Goal: Complete application form

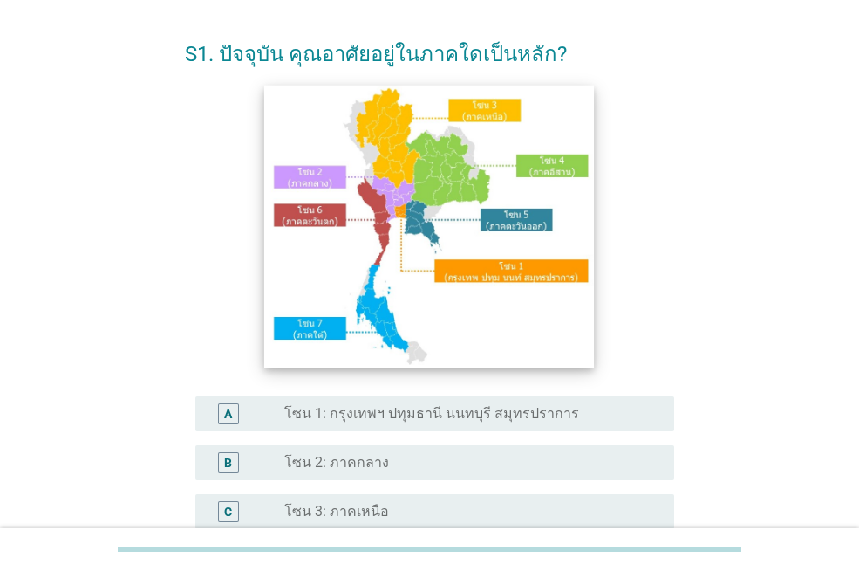
scroll to position [87, 0]
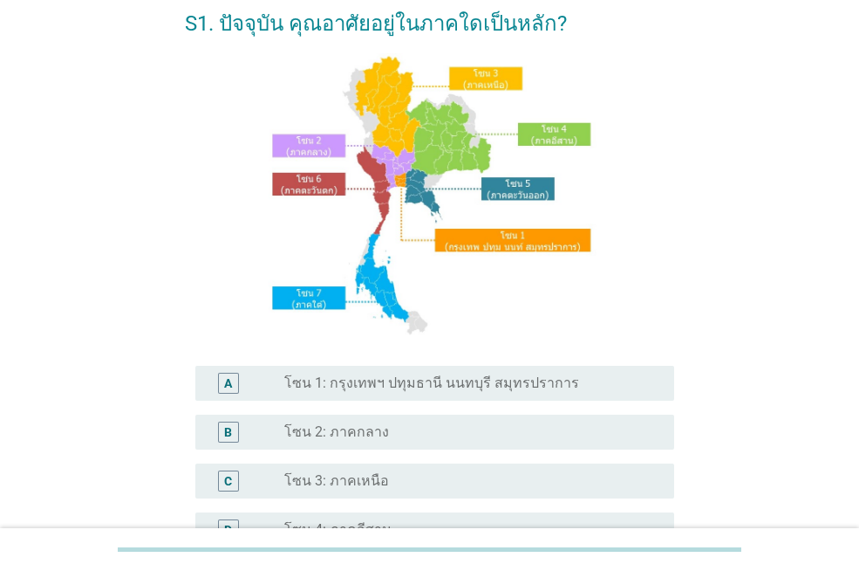
click at [427, 387] on label "โซน 1: กรุงเทพฯ ปทุมธานี นนทบุรี สมุทรปราการ" at bounding box center [431, 382] width 295 height 17
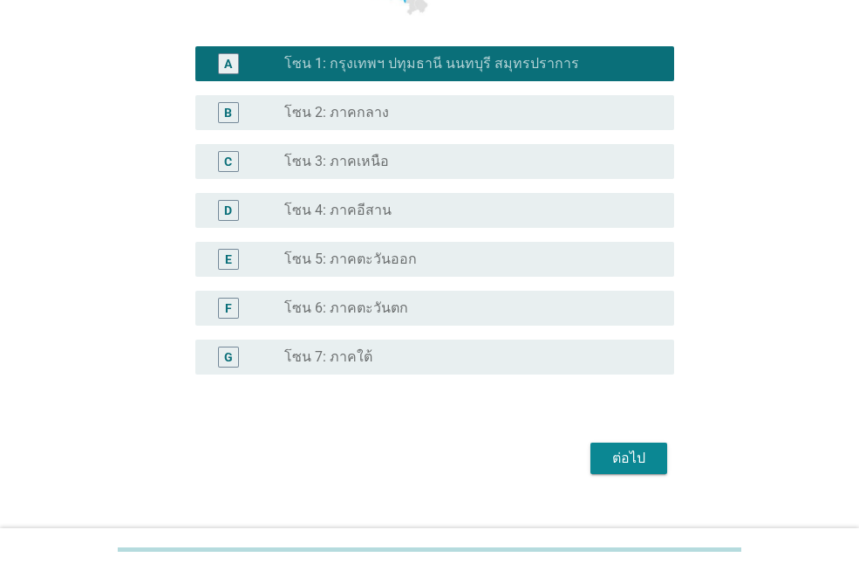
scroll to position [435, 0]
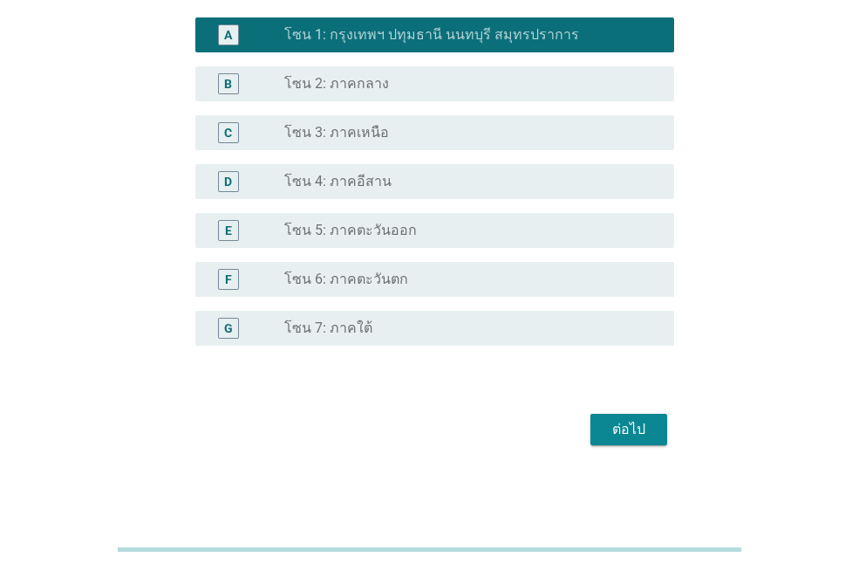
click at [659, 431] on button "ต่อไป" at bounding box center [629, 429] width 77 height 31
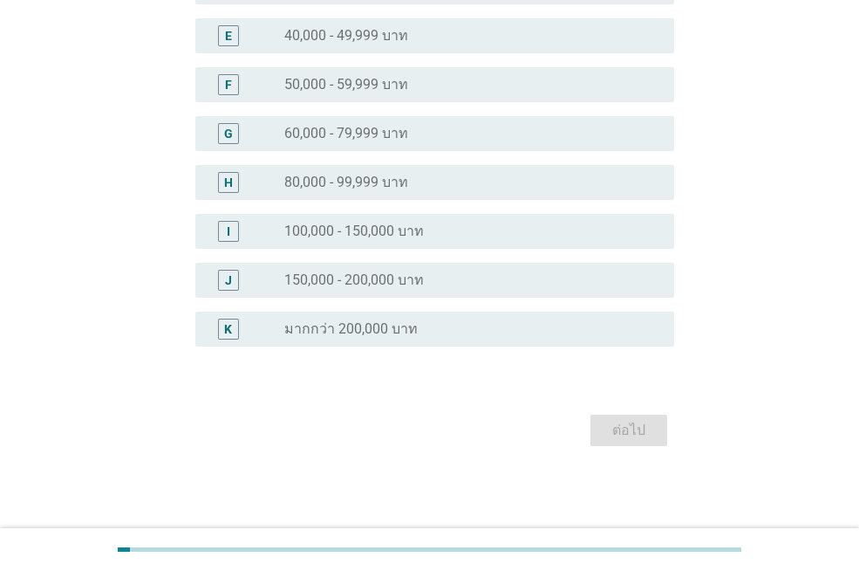
scroll to position [0, 0]
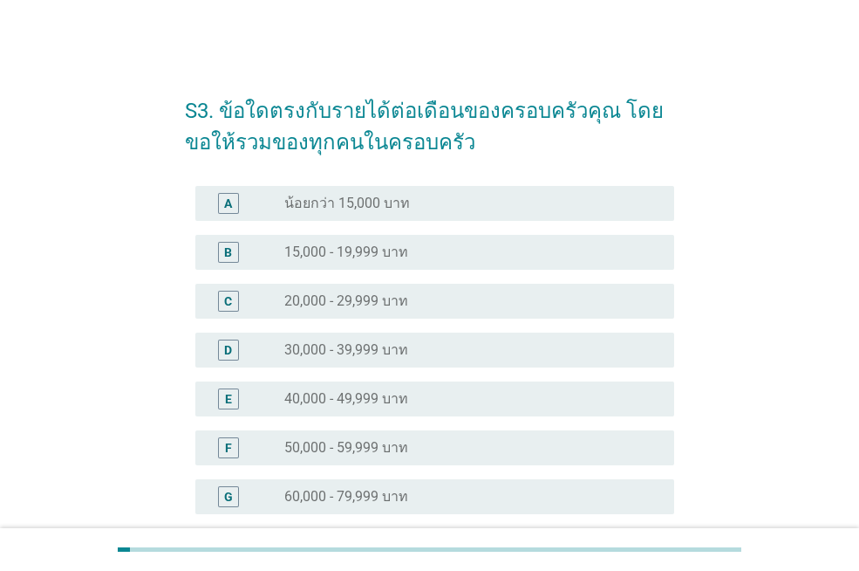
click at [395, 450] on label "50,000 - 59,999 บาท" at bounding box center [346, 447] width 124 height 17
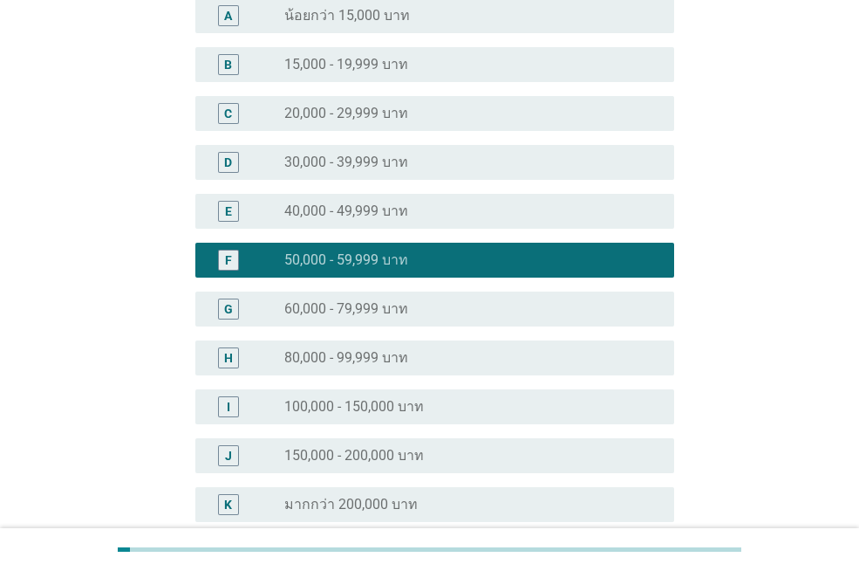
scroll to position [349, 0]
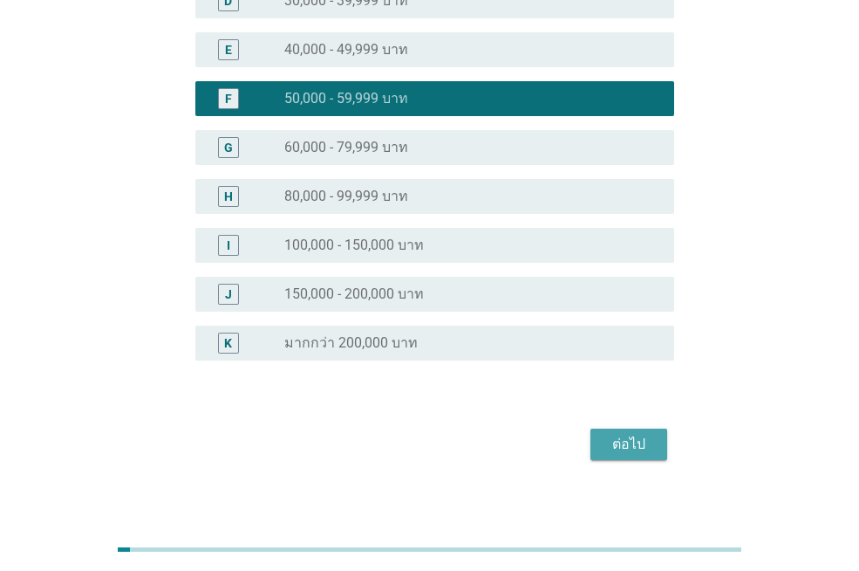
click at [666, 428] on button "ต่อไป" at bounding box center [629, 443] width 77 height 31
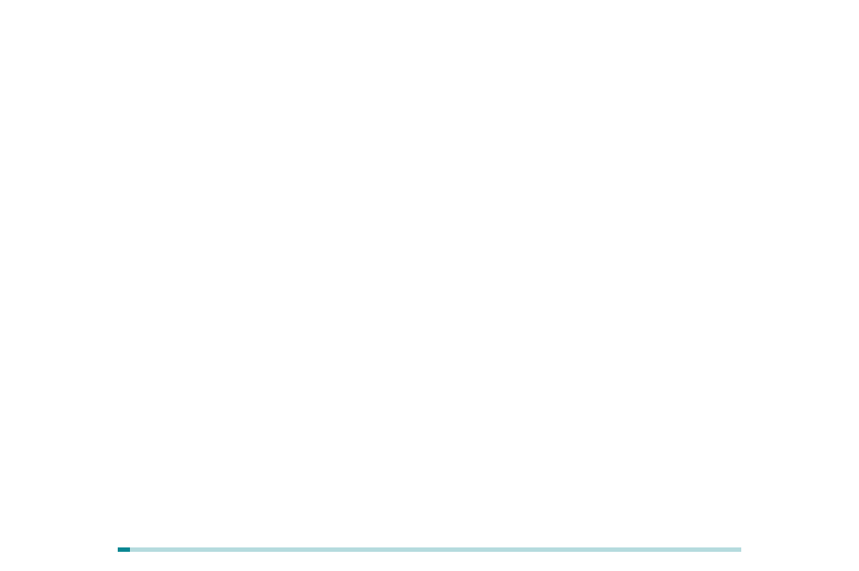
scroll to position [0, 0]
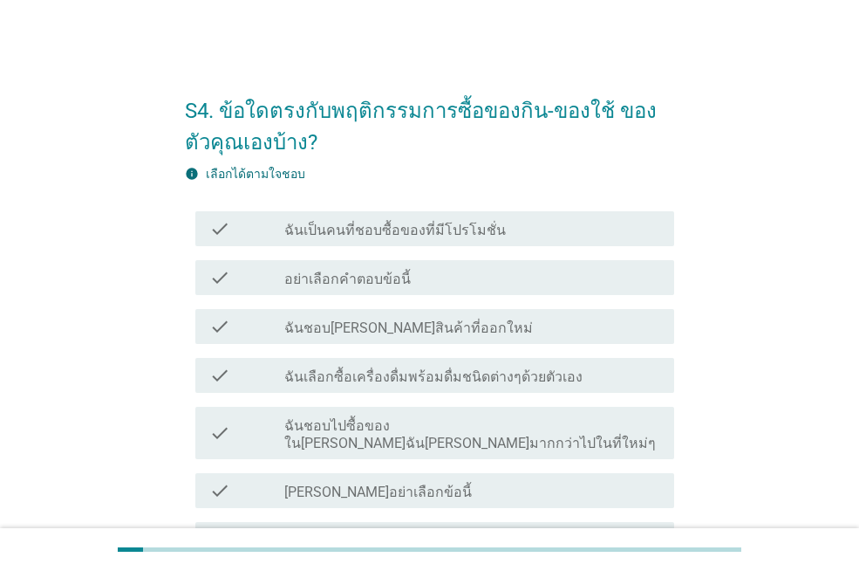
click at [490, 229] on label "ฉันเป็นคนที่ชอบซื้อของที่มีโปรโมชั่น" at bounding box center [395, 230] width 222 height 17
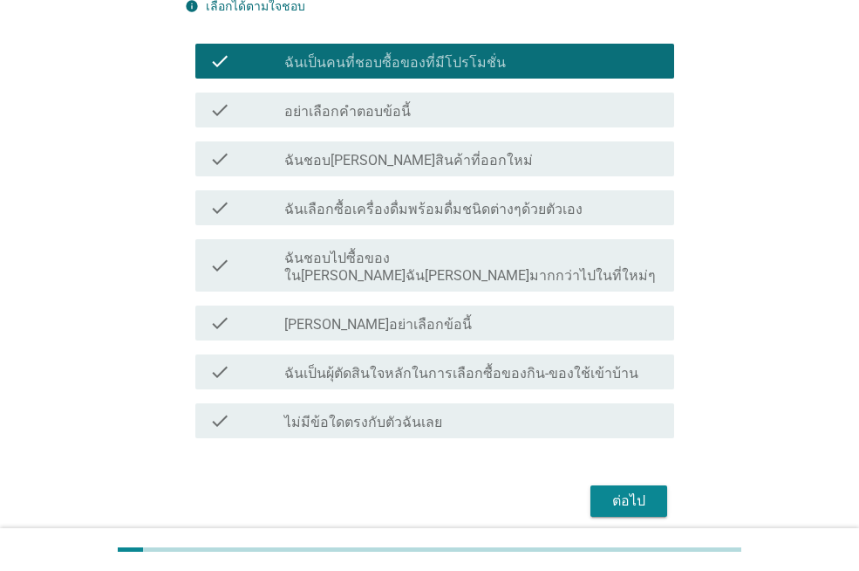
scroll to position [174, 0]
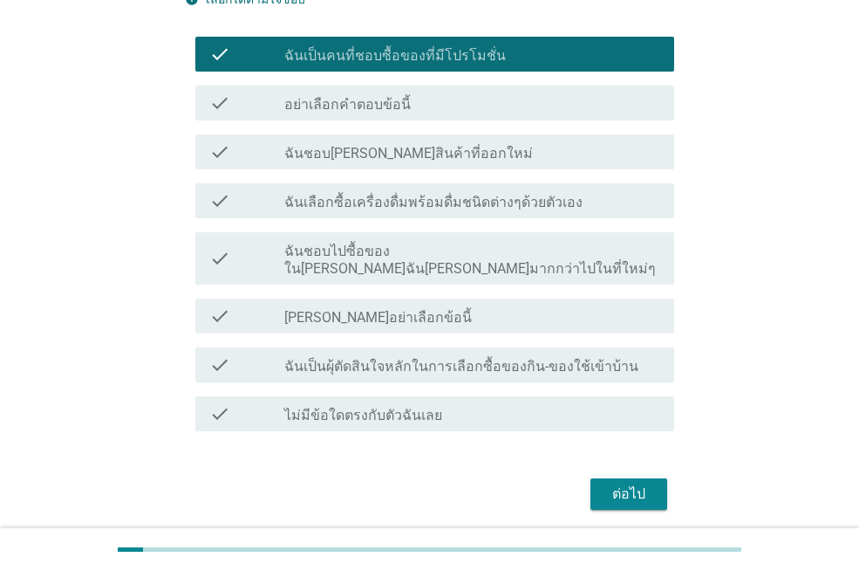
click at [641, 483] on div "ต่อไป" at bounding box center [629, 493] width 49 height 21
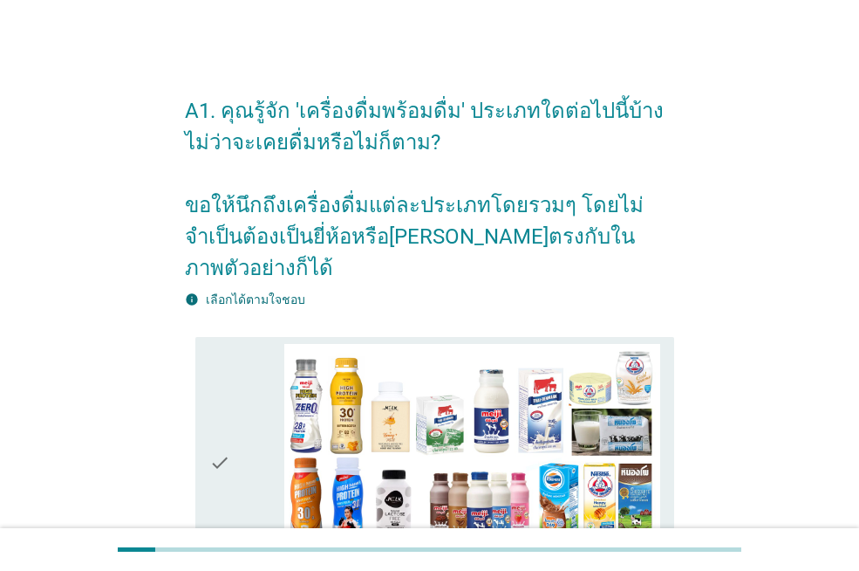
click at [230, 344] on icon "check" at bounding box center [219, 463] width 21 height 238
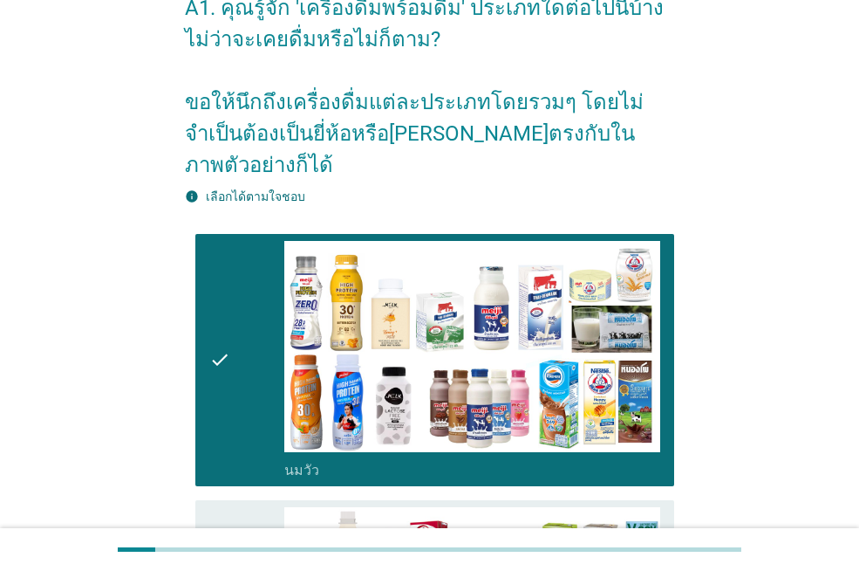
scroll to position [262, 0]
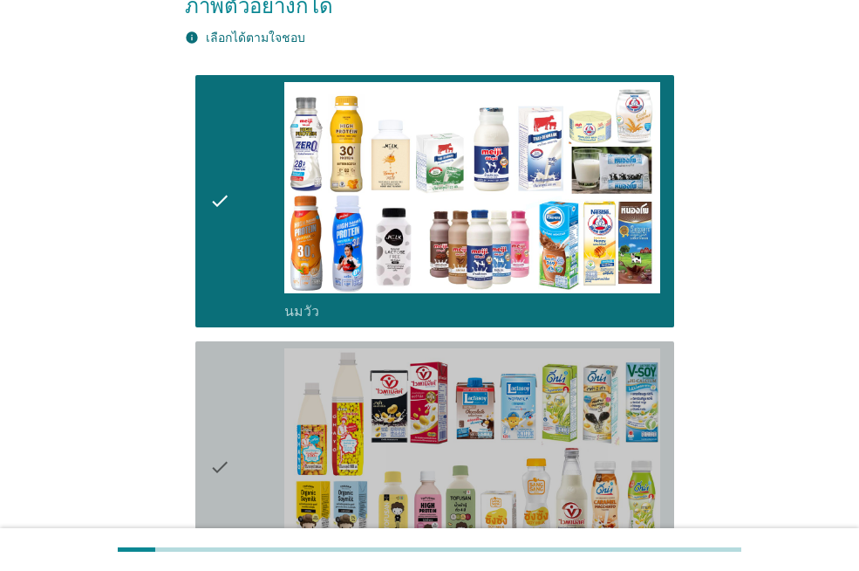
click at [222, 368] on icon "check" at bounding box center [219, 467] width 21 height 238
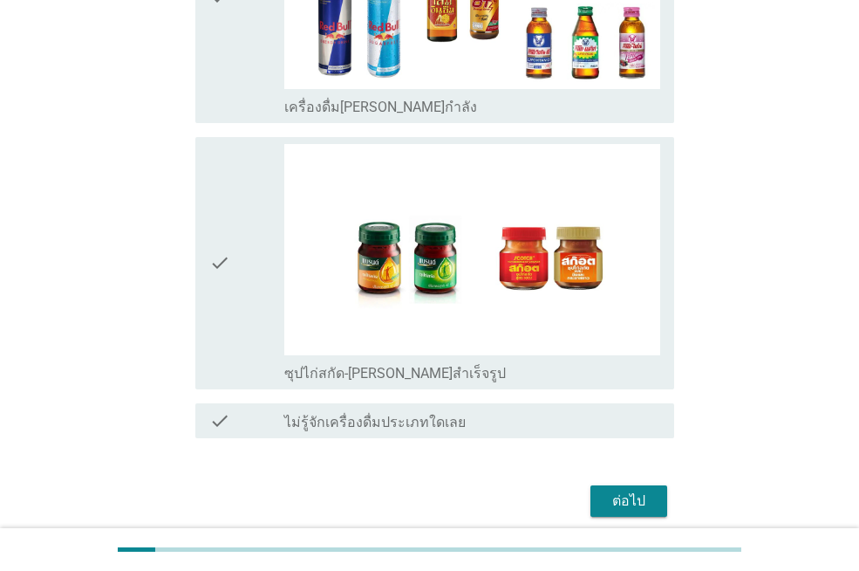
scroll to position [3700, 0]
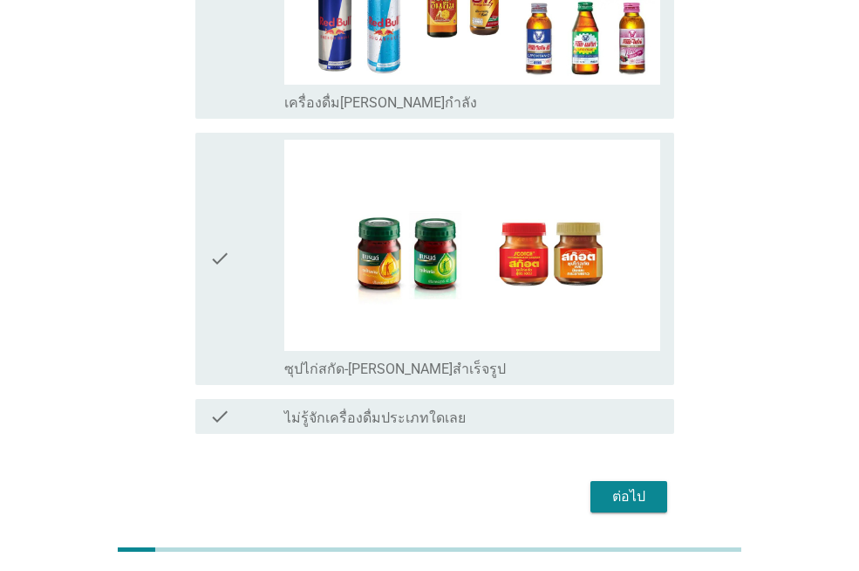
click at [640, 486] on div "ต่อไป" at bounding box center [629, 496] width 49 height 21
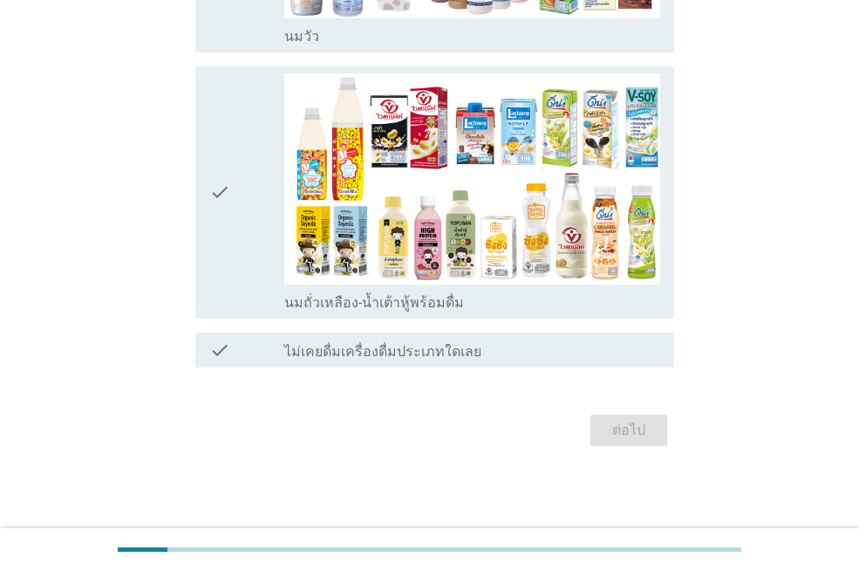
scroll to position [0, 0]
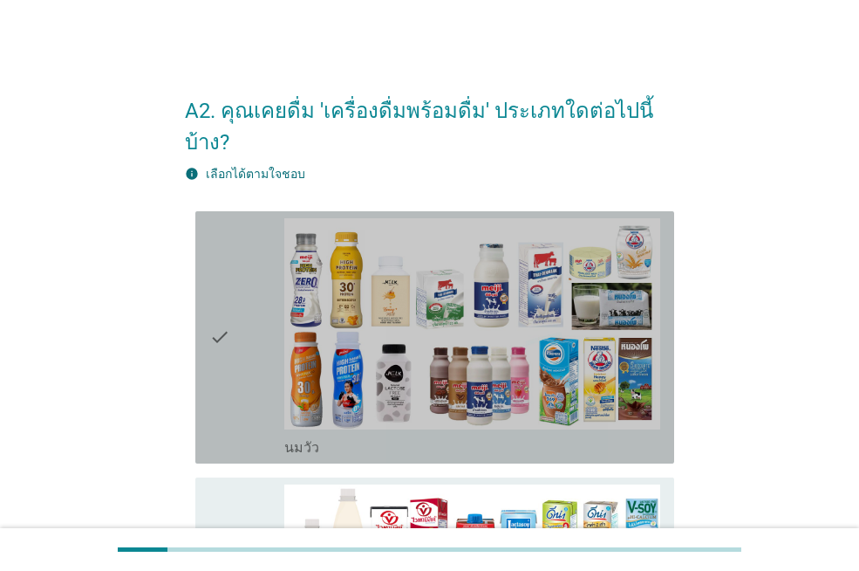
click at [252, 265] on div "check" at bounding box center [246, 337] width 75 height 238
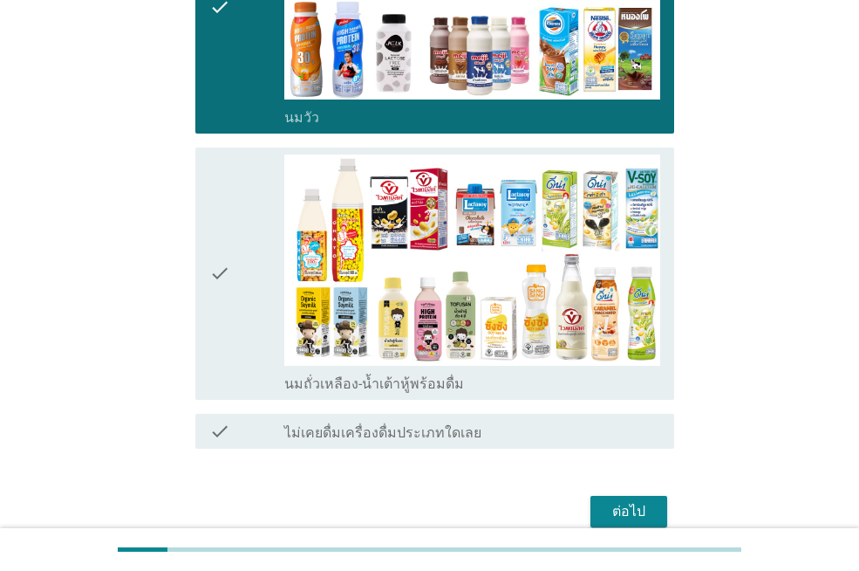
scroll to position [349, 0]
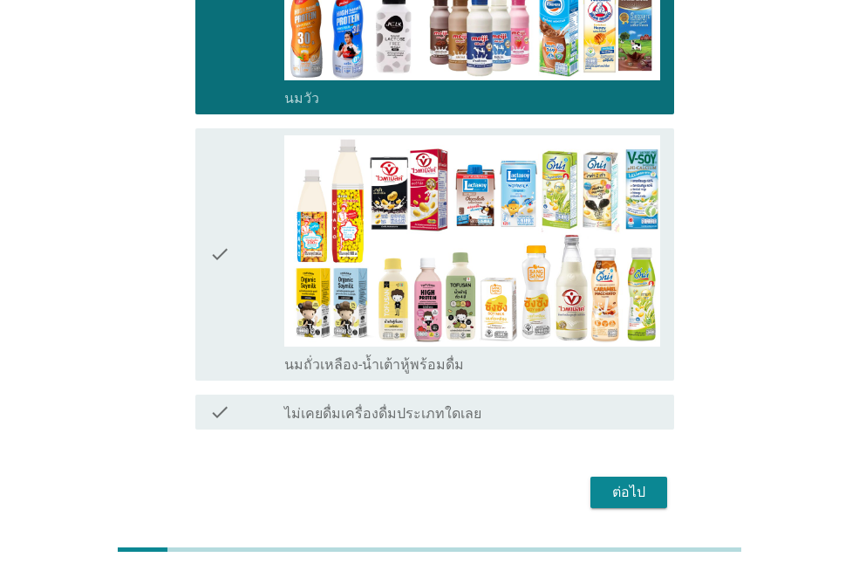
click at [245, 222] on div "check" at bounding box center [246, 254] width 75 height 238
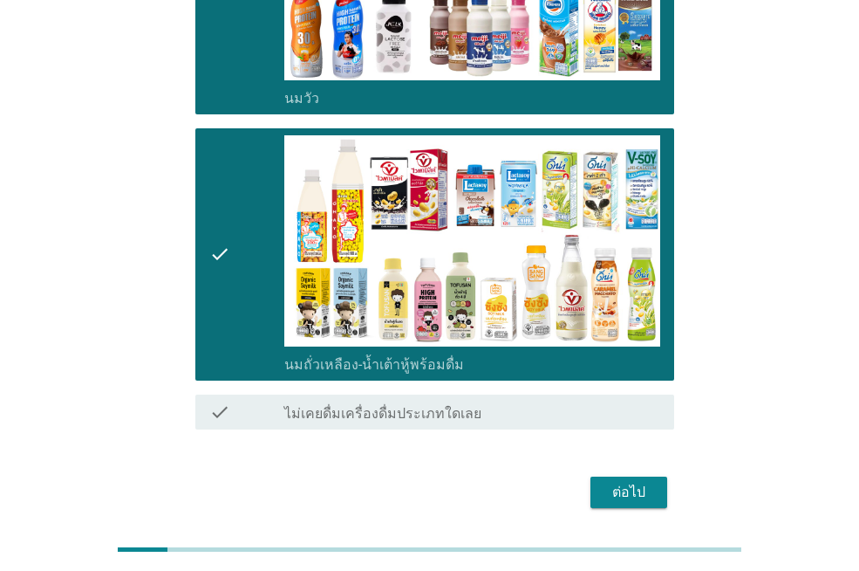
click at [617, 482] on div "ต่อไป" at bounding box center [629, 492] width 49 height 21
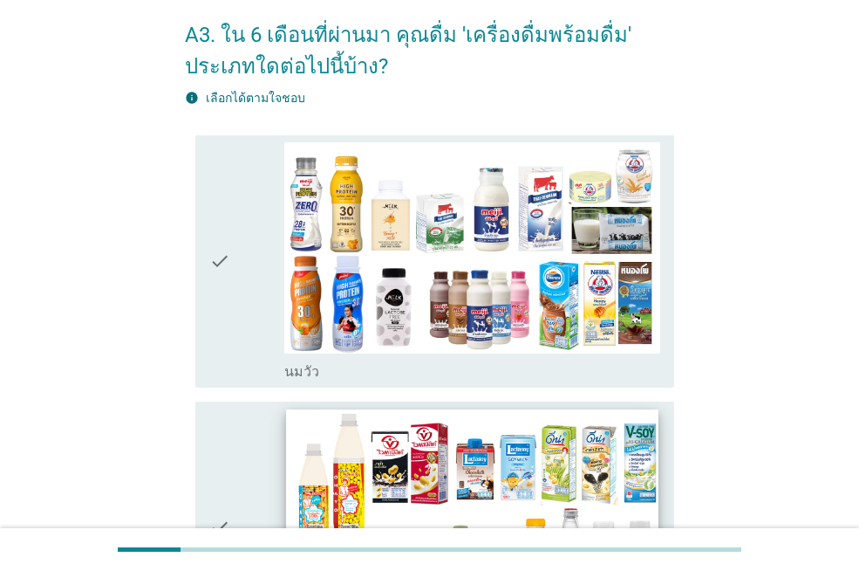
scroll to position [174, 0]
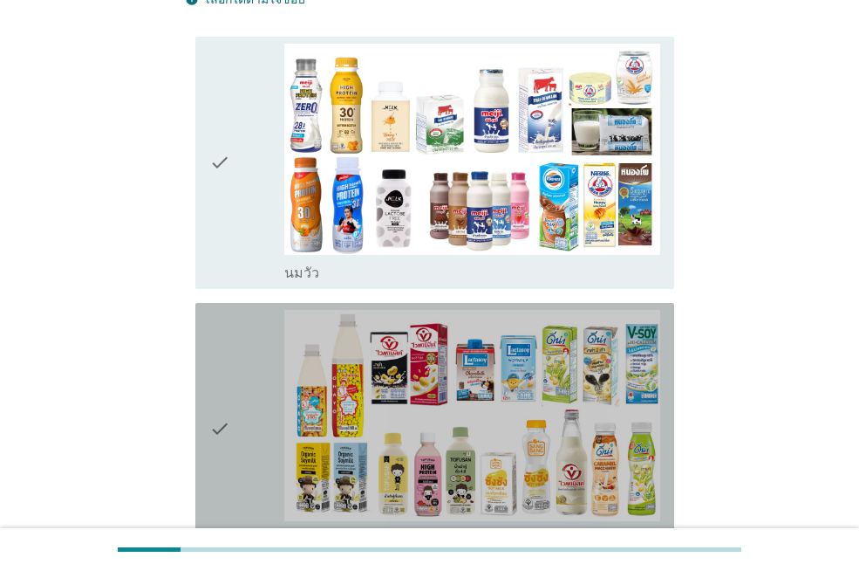
click at [254, 363] on div "check" at bounding box center [246, 429] width 75 height 238
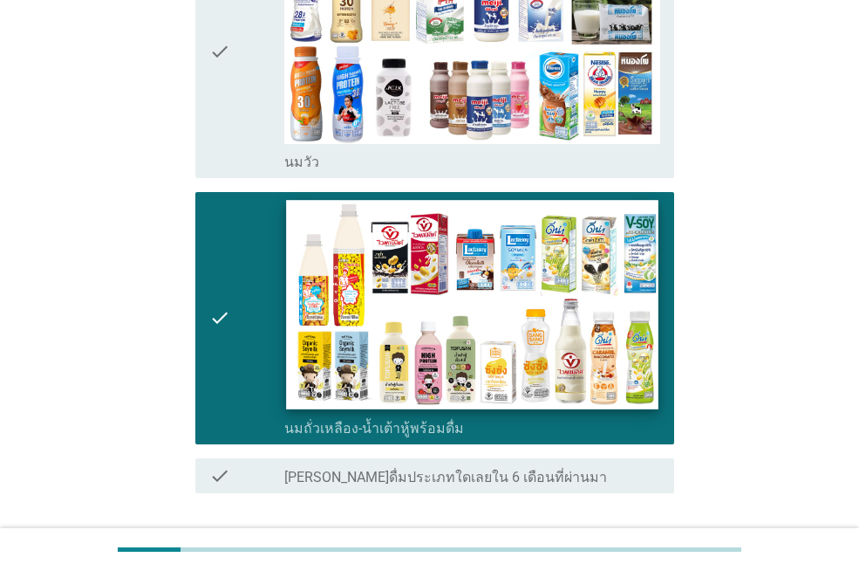
scroll to position [411, 0]
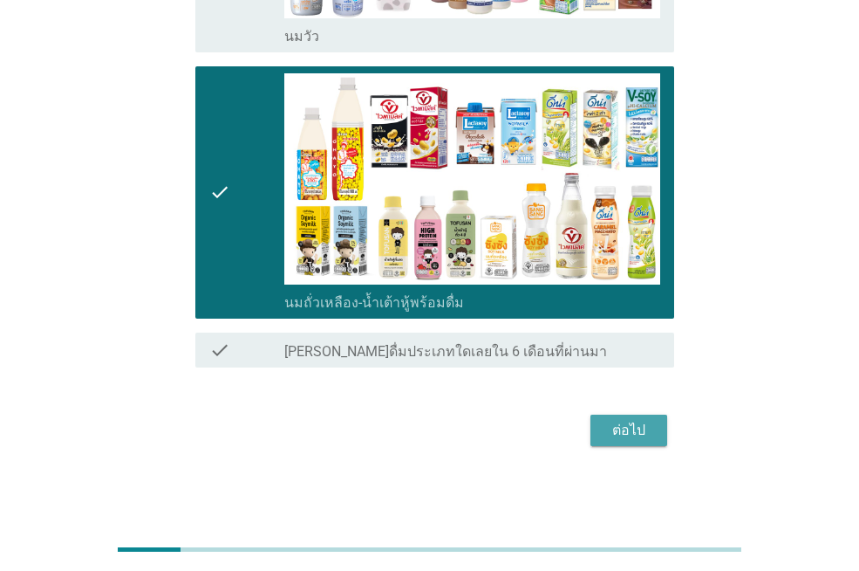
click at [640, 434] on div "ต่อไป" at bounding box center [629, 430] width 49 height 21
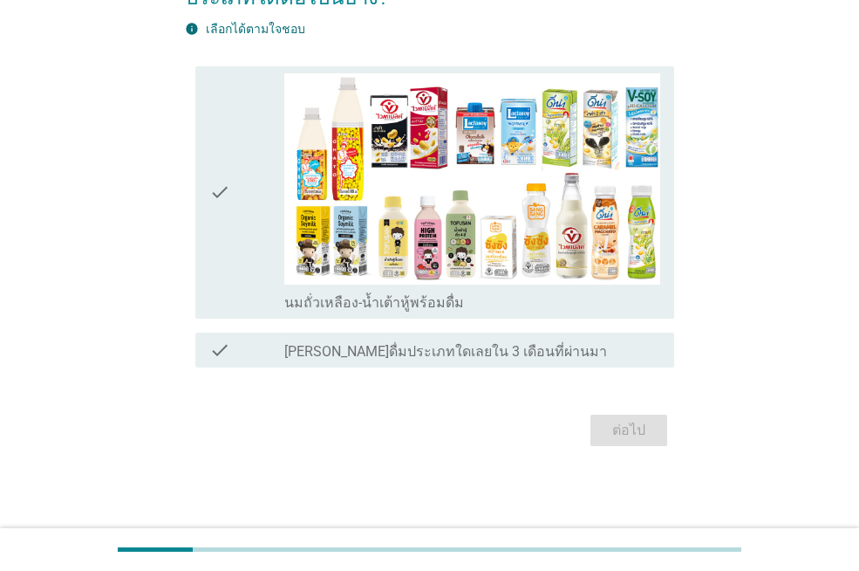
scroll to position [0, 0]
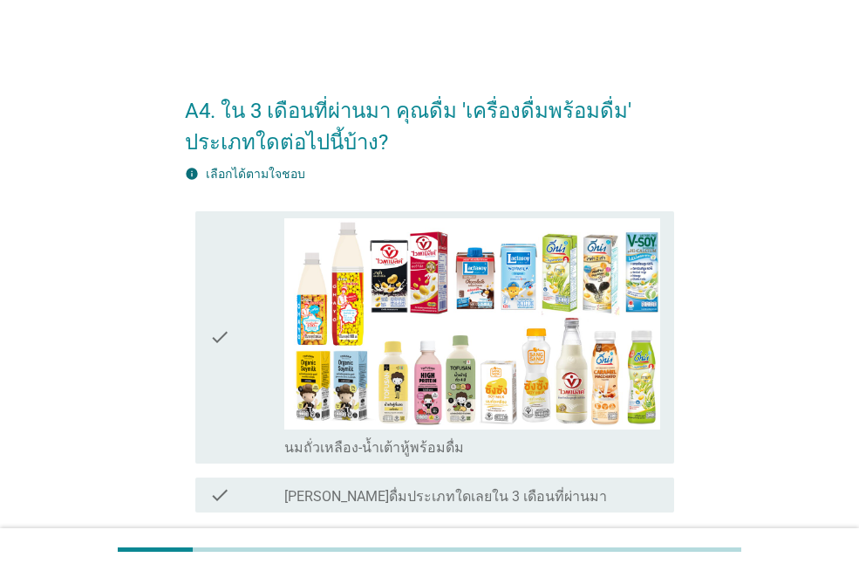
click at [219, 387] on icon "check" at bounding box center [219, 337] width 21 height 238
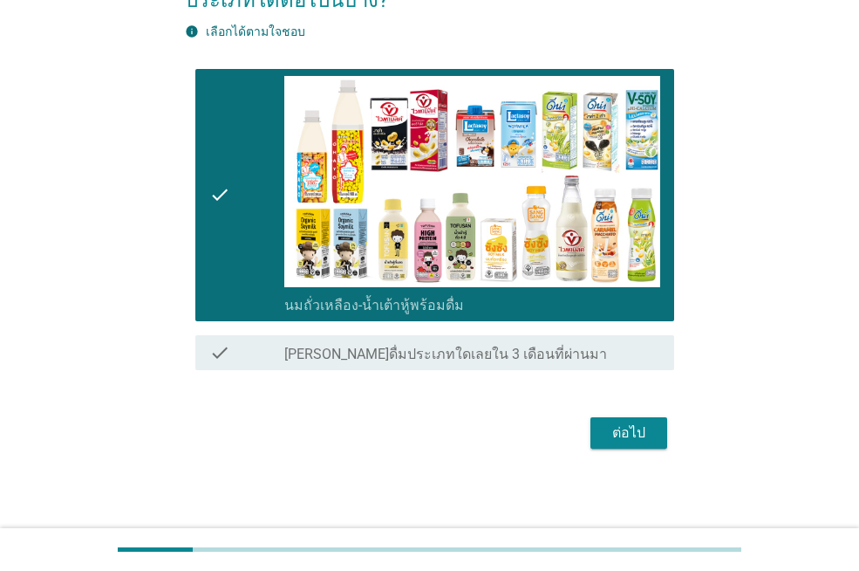
scroll to position [145, 0]
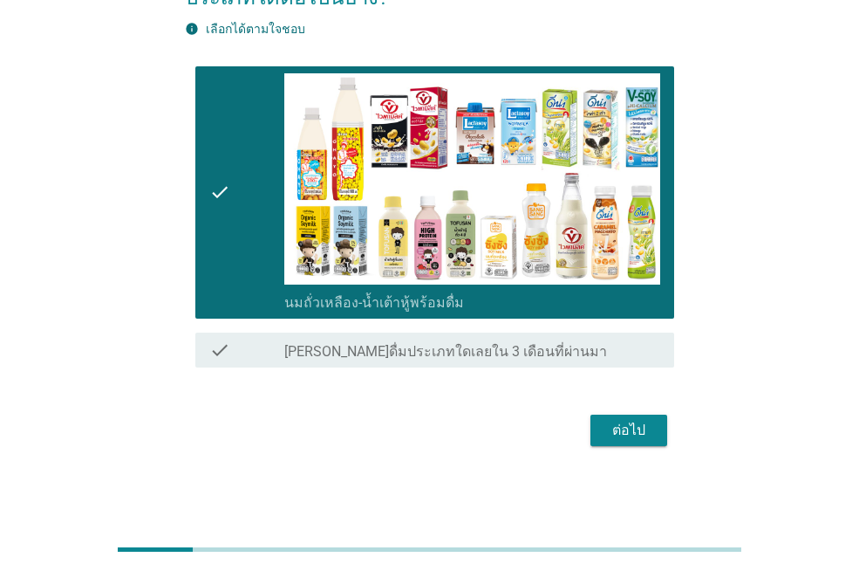
click at [653, 424] on button "ต่อไป" at bounding box center [629, 429] width 77 height 31
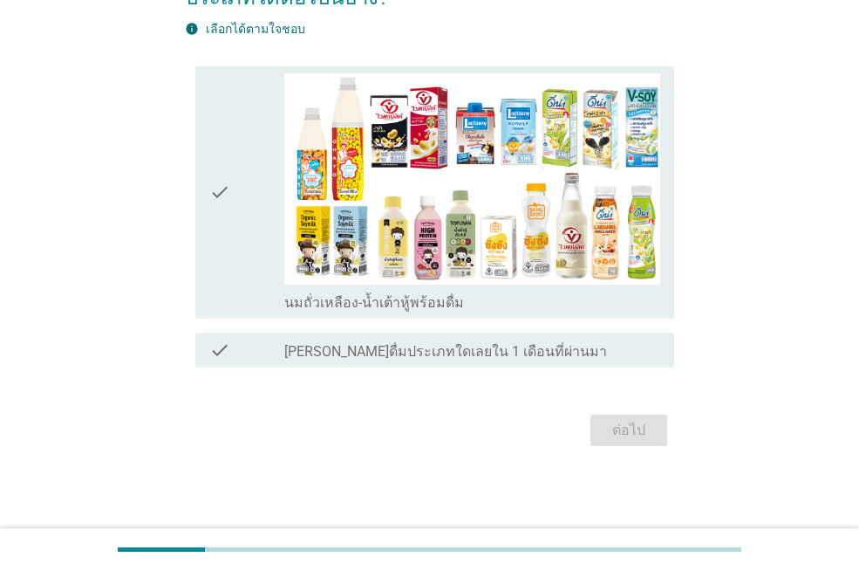
scroll to position [0, 0]
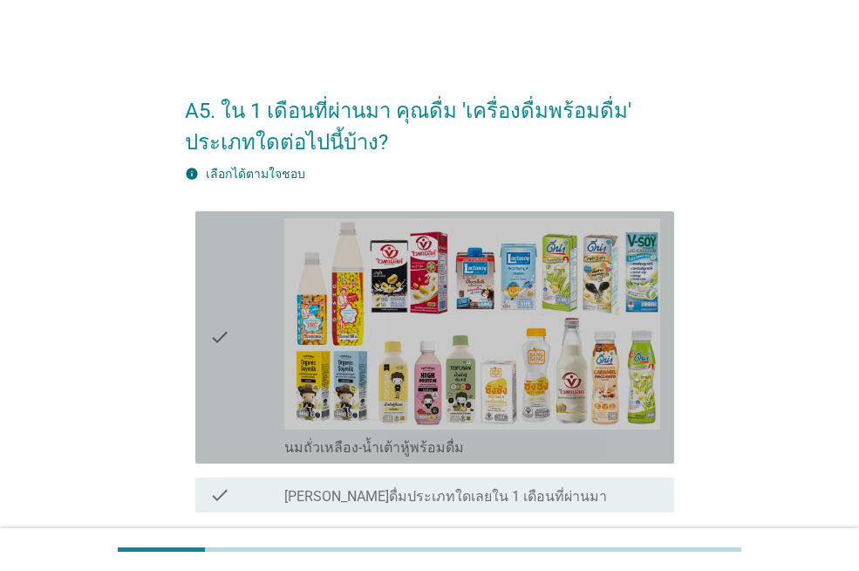
click at [276, 398] on div "check" at bounding box center [246, 337] width 75 height 238
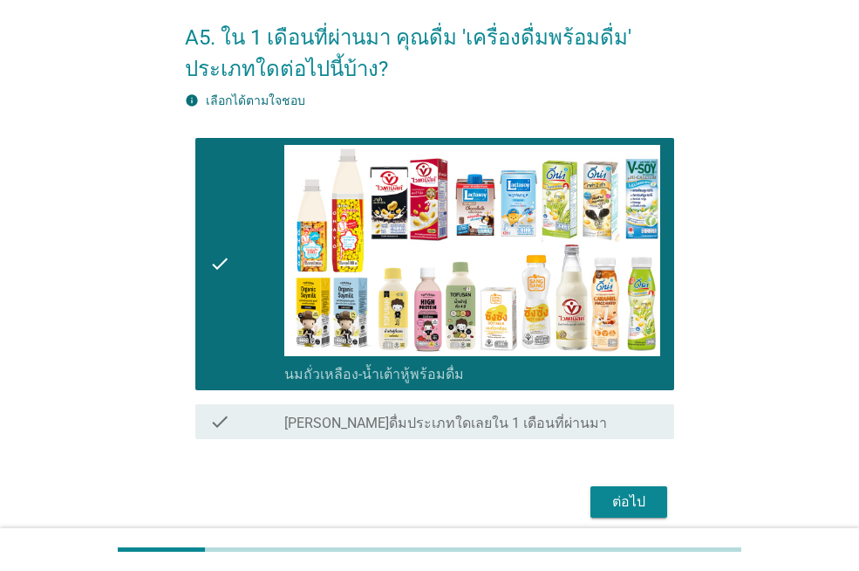
scroll to position [145, 0]
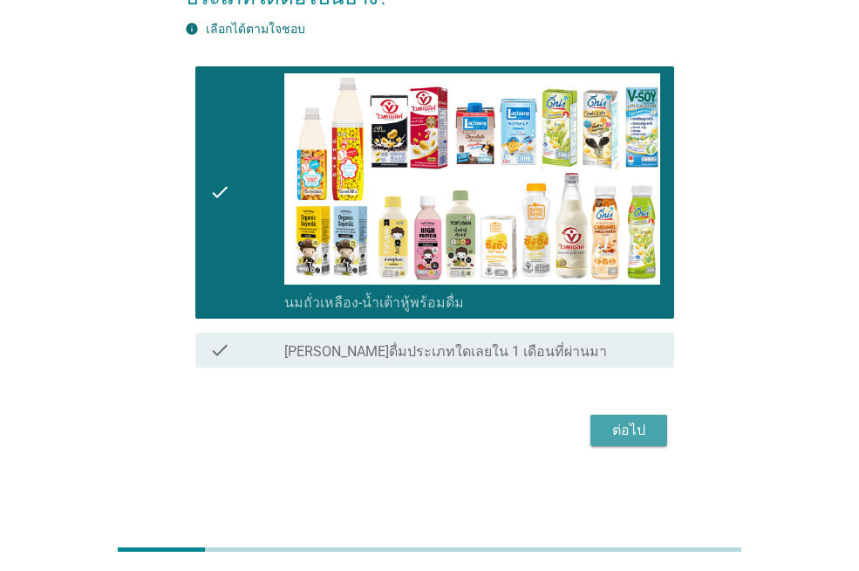
click at [638, 429] on div "ต่อไป" at bounding box center [629, 430] width 49 height 21
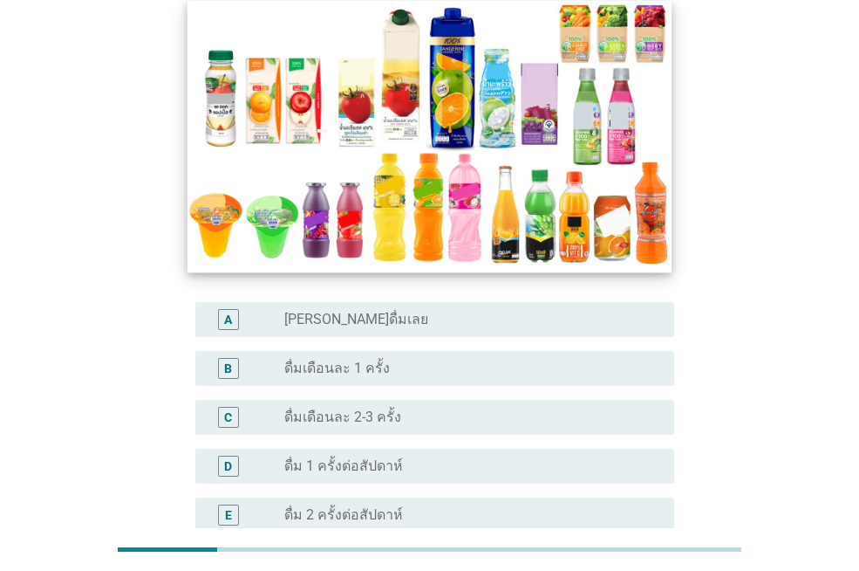
scroll to position [262, 0]
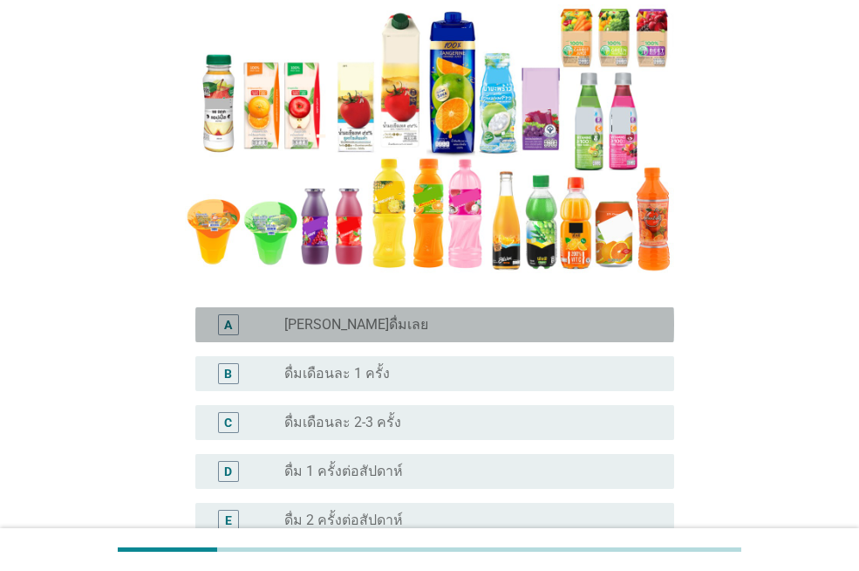
click at [408, 320] on div "radio_button_unchecked [PERSON_NAME]ดื่มเลย" at bounding box center [465, 324] width 362 height 17
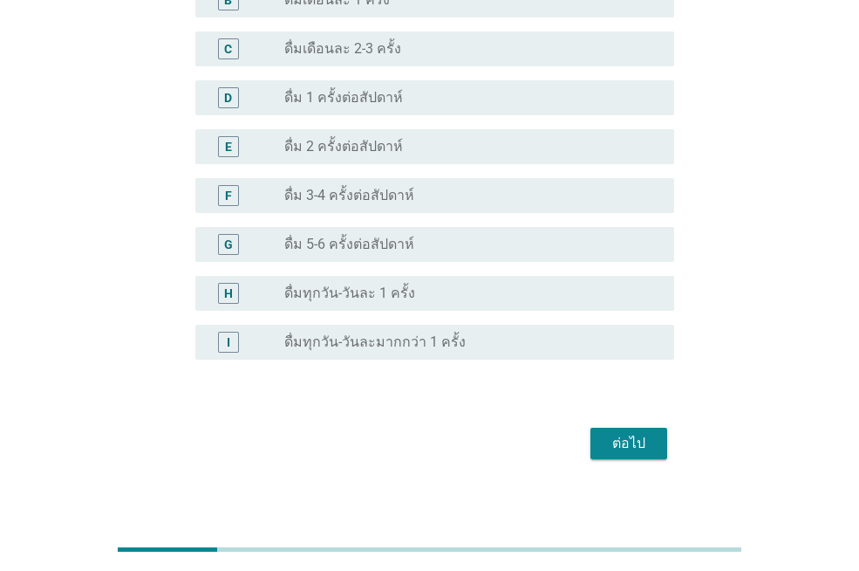
scroll to position [648, 0]
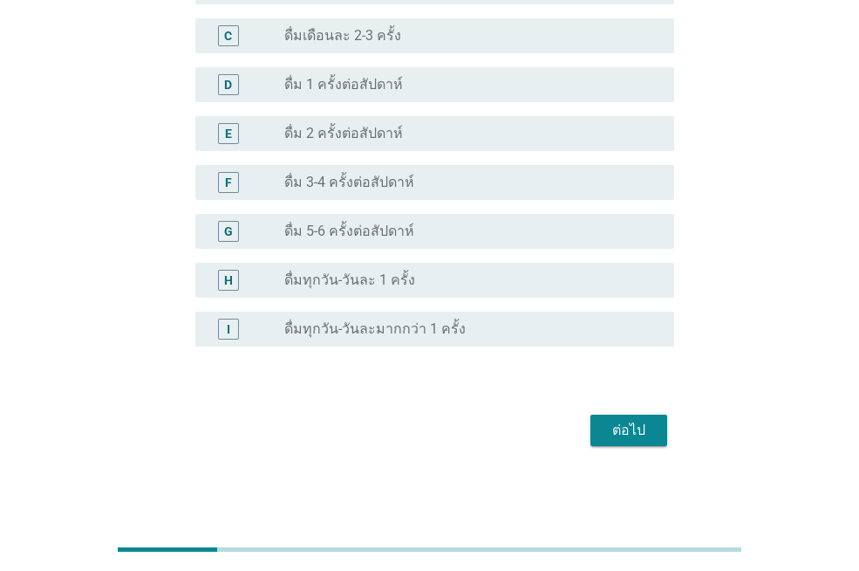
click at [651, 423] on div "ต่อไป" at bounding box center [629, 430] width 49 height 21
